Goal: Information Seeking & Learning: Learn about a topic

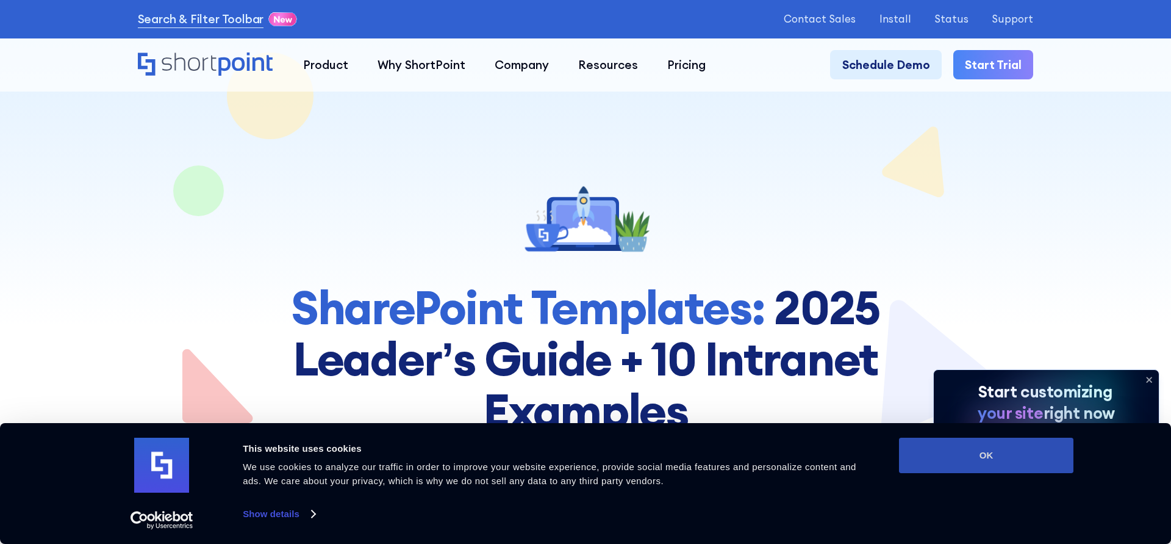
click at [958, 457] on button "OK" at bounding box center [986, 454] width 174 height 35
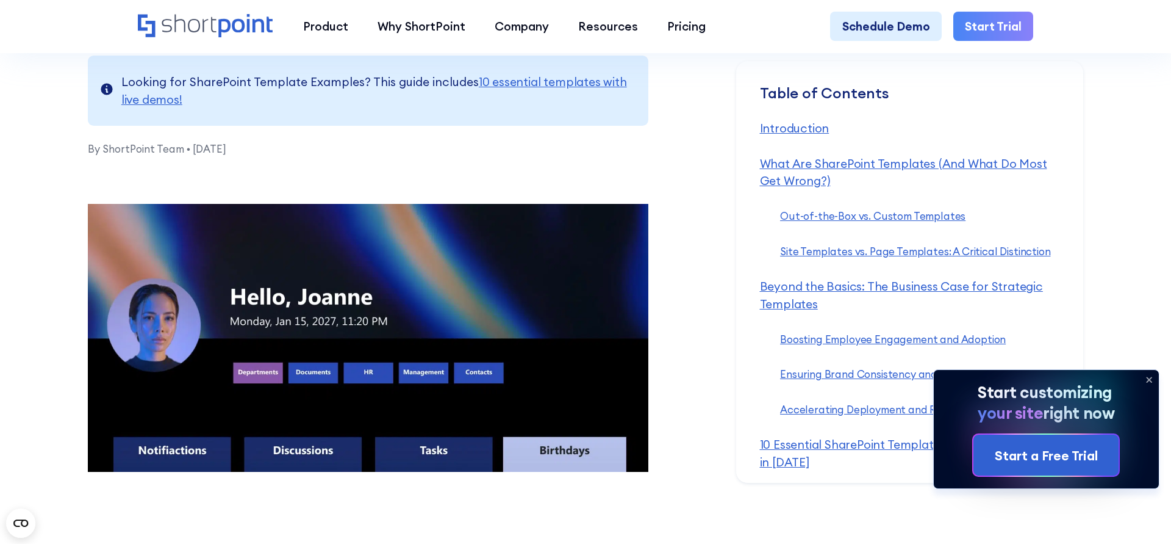
scroll to position [556, 0]
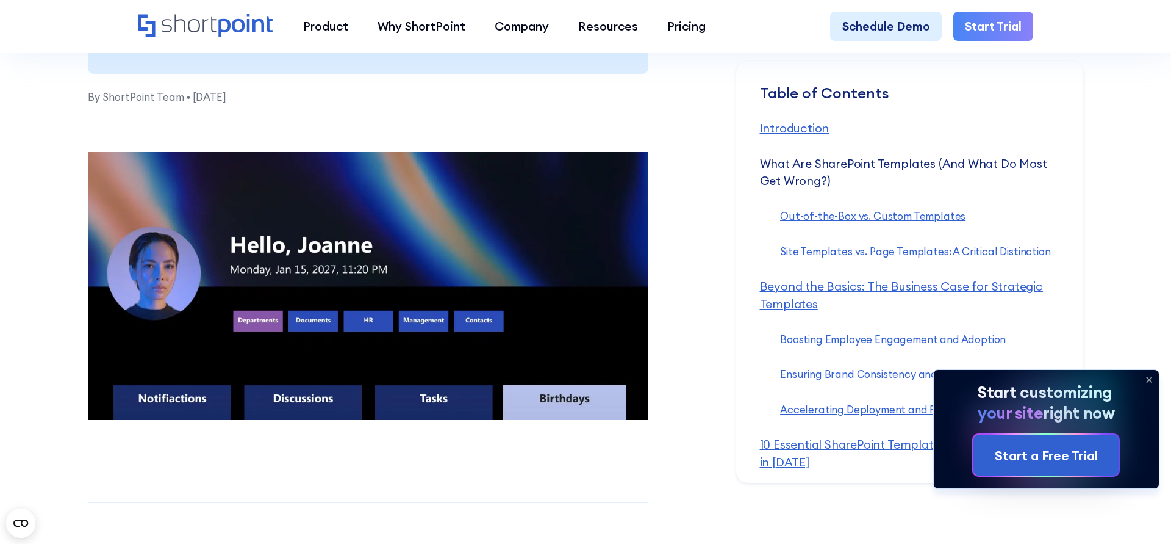
click at [791, 162] on link "What Are SharePoint Templates (And What Do Most Get Wrong?) ‍" at bounding box center [903, 172] width 287 height 32
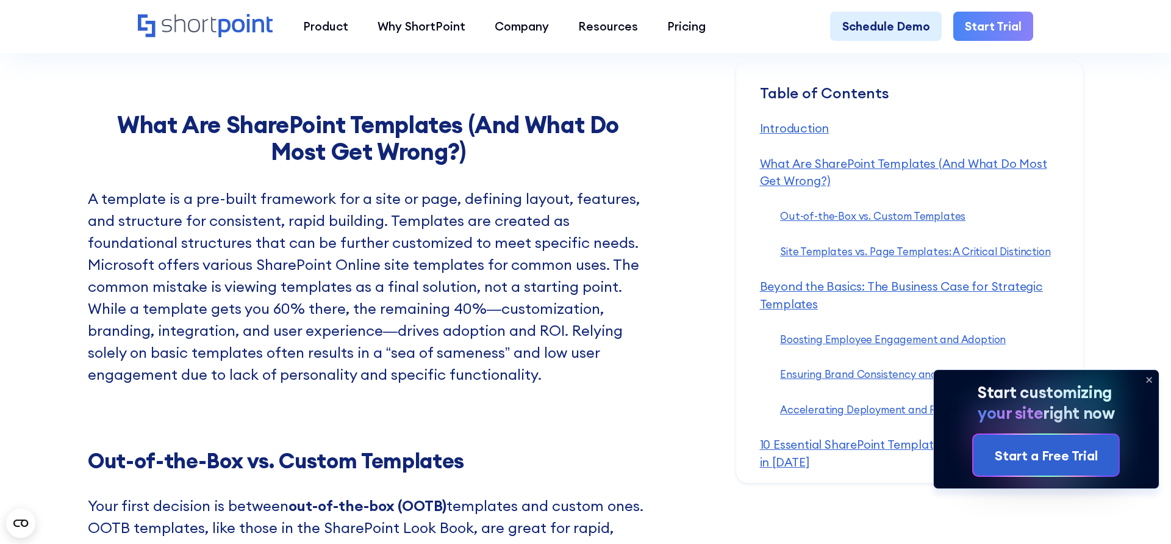
scroll to position [1603, 0]
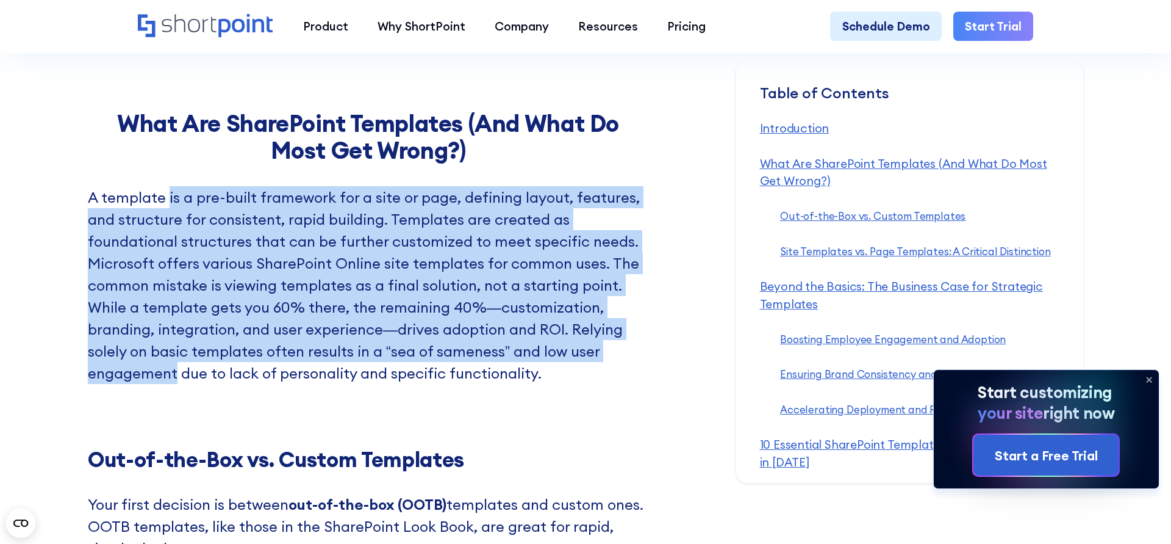
drag, startPoint x: 170, startPoint y: 181, endPoint x: 176, endPoint y: 361, distance: 179.5
click at [176, 361] on p "A template is a pre-built framework for a site or page, defining layout, featur…" at bounding box center [368, 285] width 561 height 198
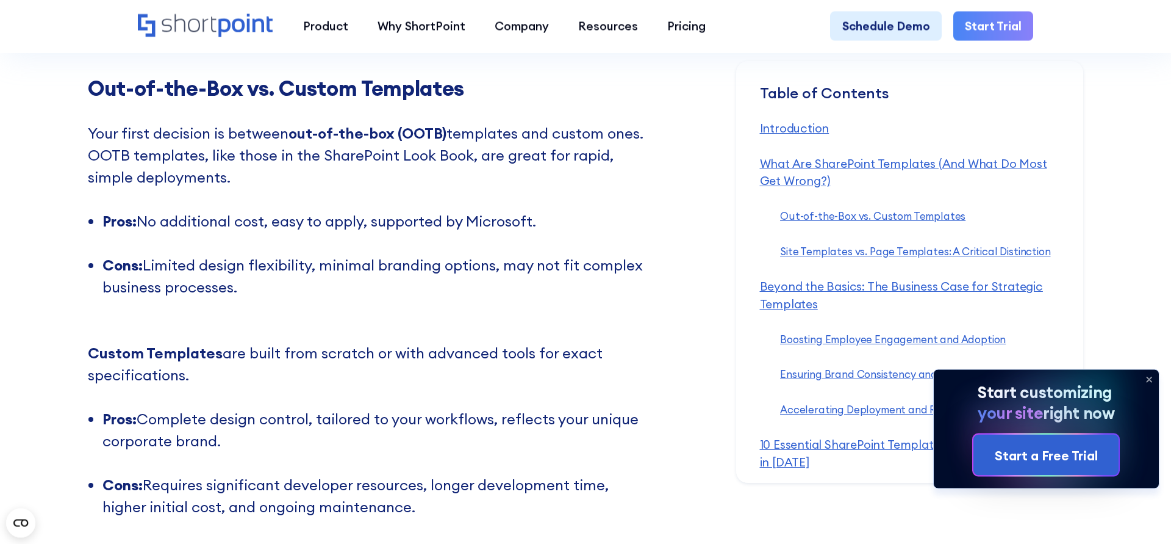
scroll to position [1950, 0]
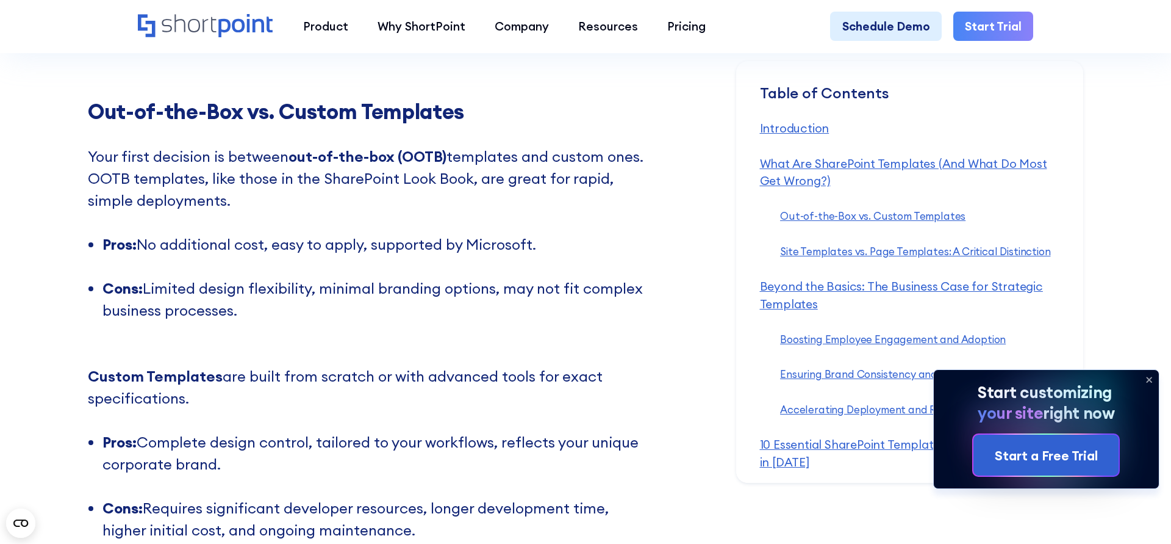
drag, startPoint x: 275, startPoint y: 140, endPoint x: 279, endPoint y: 176, distance: 36.8
click at [279, 176] on p "Your first decision is between out-of-the-box (OOTB) templates and custom ones.…" at bounding box center [368, 189] width 561 height 88
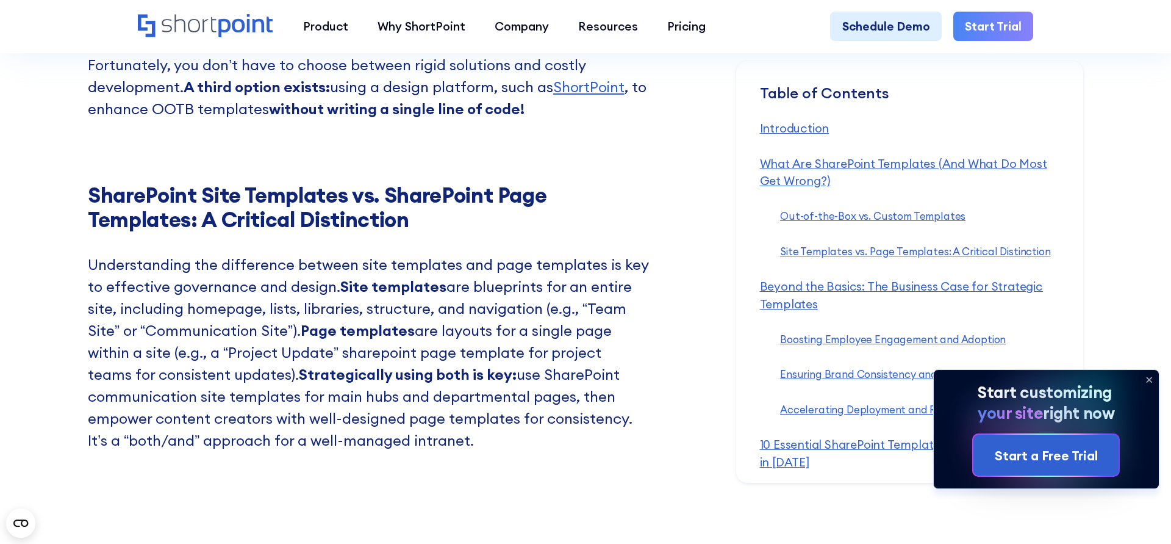
scroll to position [2576, 0]
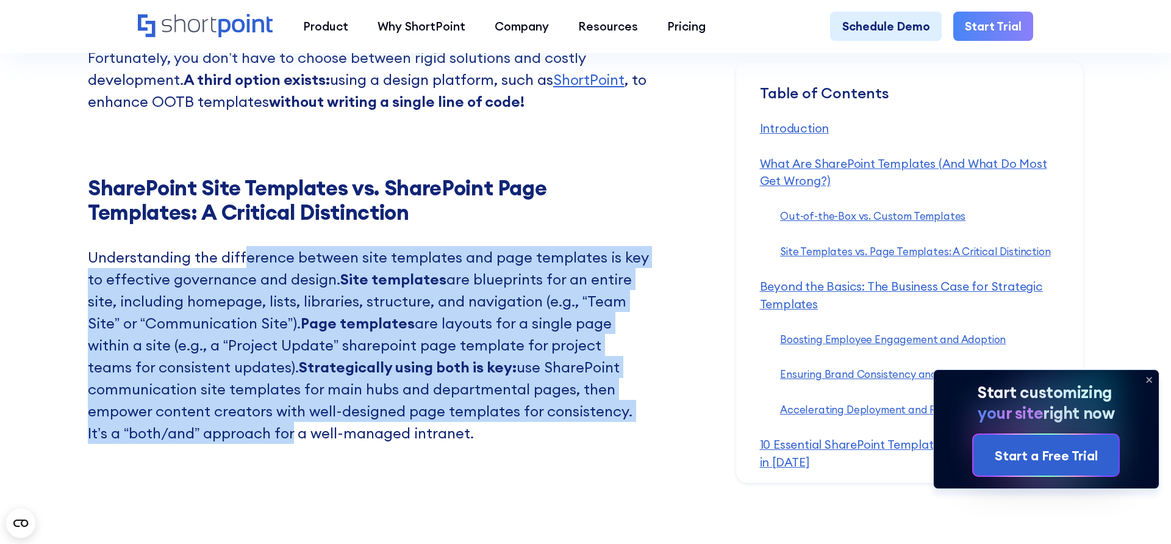
drag, startPoint x: 245, startPoint y: 235, endPoint x: 279, endPoint y: 393, distance: 160.9
click at [268, 407] on p "Understanding the difference between site templates and page templates is key t…" at bounding box center [368, 356] width 561 height 220
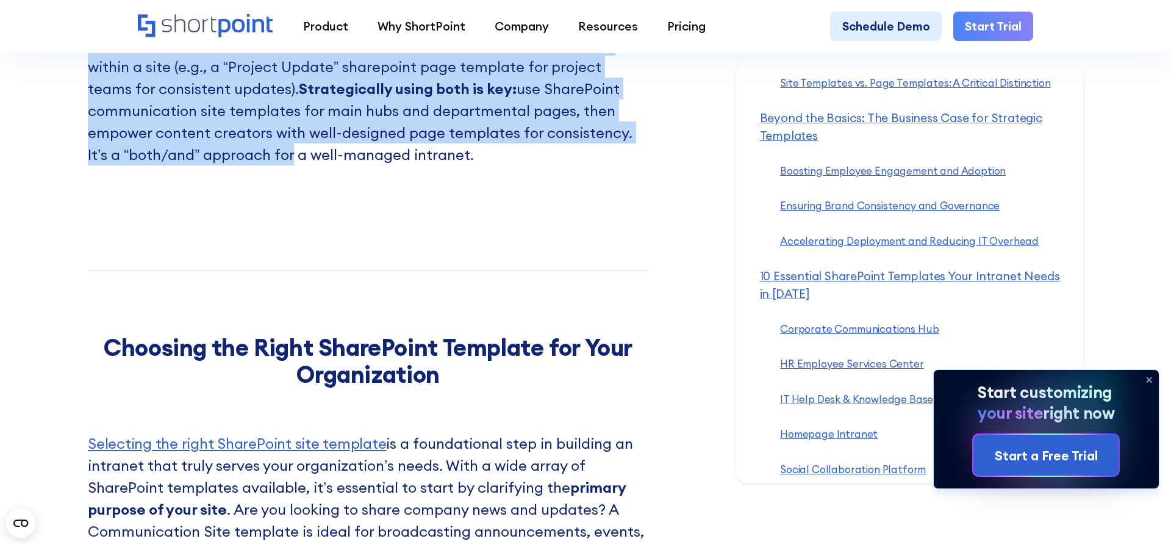
scroll to position [264, 0]
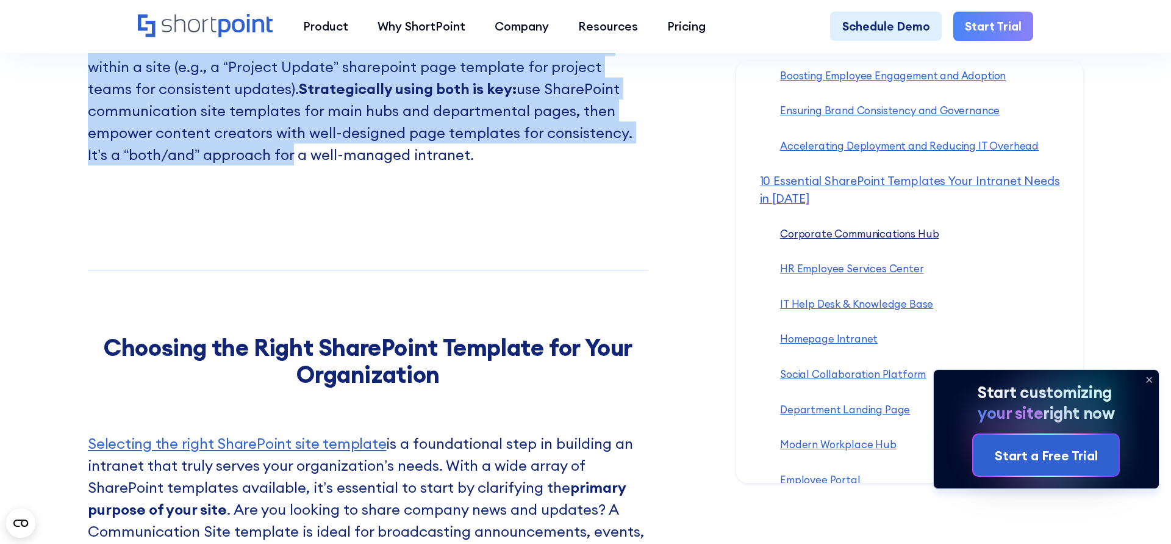
click at [811, 235] on link "Corporate Communications Hub ‍" at bounding box center [859, 233] width 159 height 13
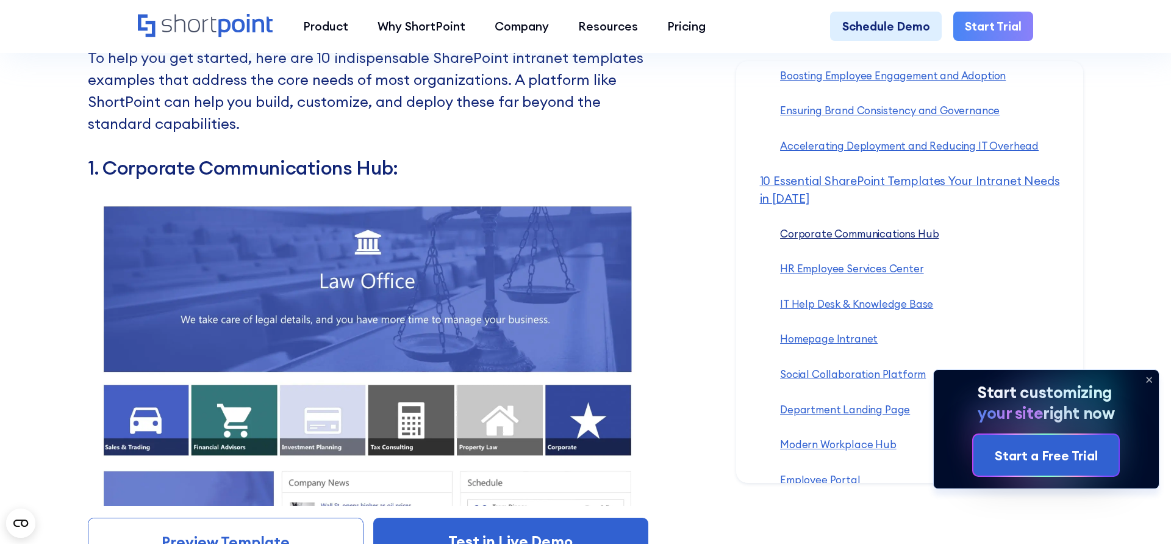
scroll to position [6581, 0]
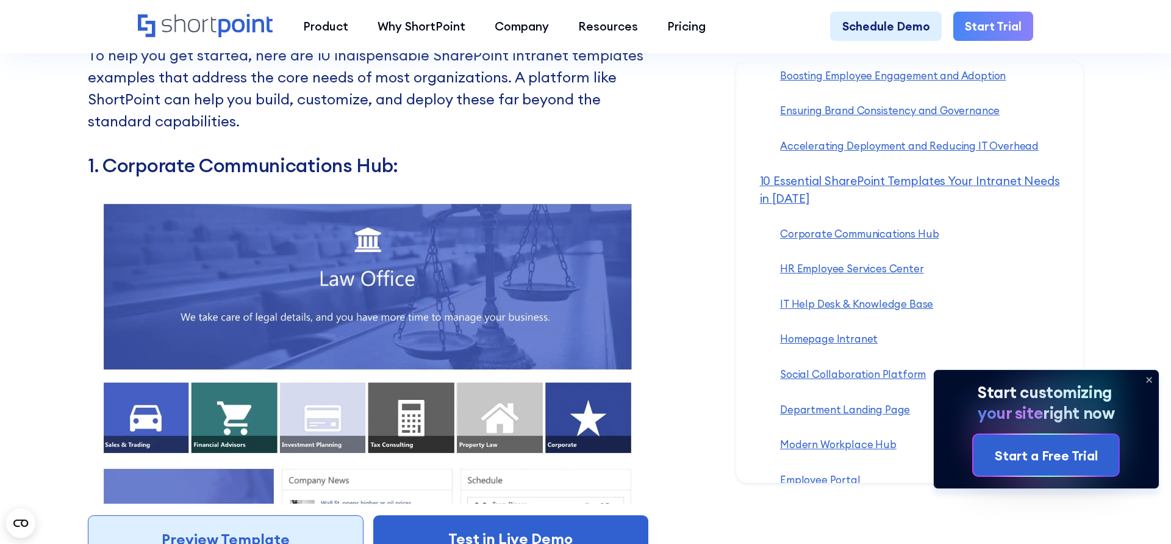
click at [265, 515] on link "Preview Template" at bounding box center [226, 538] width 276 height 46
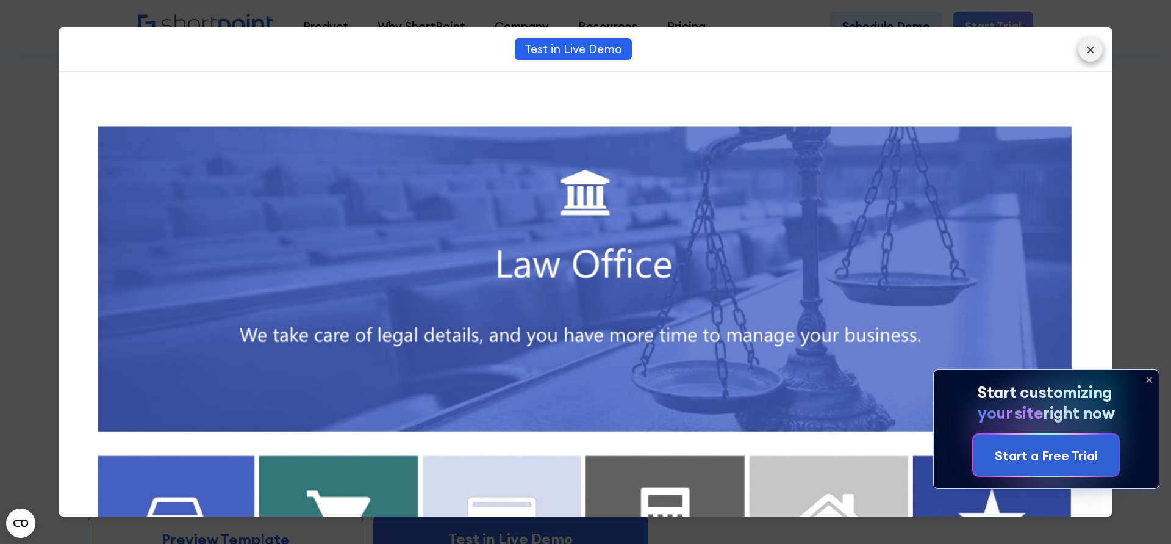
click at [1092, 51] on button "×" at bounding box center [1091, 49] width 24 height 24
